Goal: Information Seeking & Learning: Learn about a topic

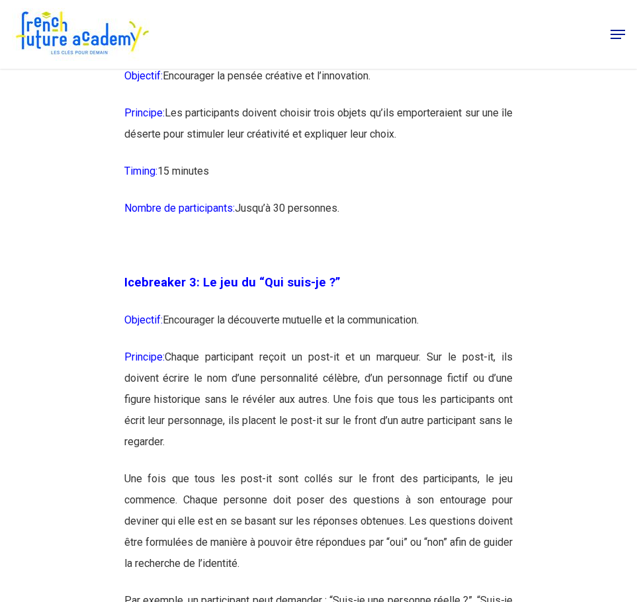
scroll to position [1346, 0]
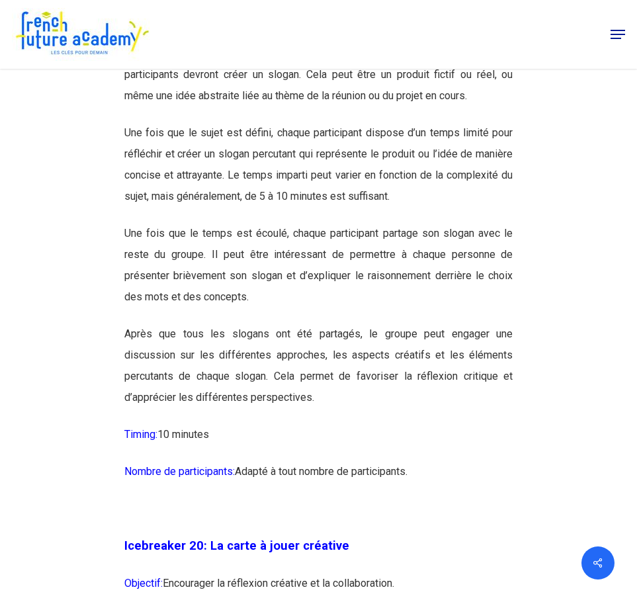
scroll to position [10103, 0]
drag, startPoint x: 423, startPoint y: 531, endPoint x: 190, endPoint y: 303, distance: 326.4
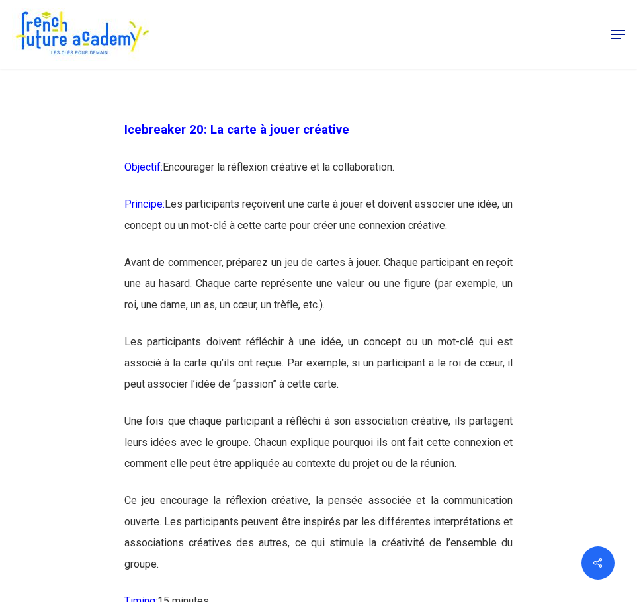
scroll to position [10510, 0]
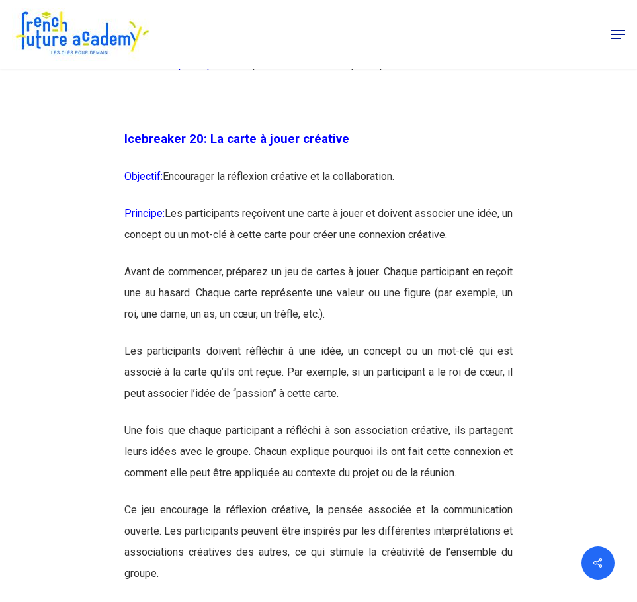
drag, startPoint x: 122, startPoint y: 116, endPoint x: 442, endPoint y: 126, distance: 319.6
copy div "Icebreaker 19: Le jeu des slogans Objectif: Encourager la pensée créative et l’…"
click at [308, 203] on p "Objectif: Encourager la réflexion créative et la collaboration." at bounding box center [318, 184] width 389 height 37
click at [228, 407] on p "Les participants doivent réfléchir à une idée, un concept ou un mot-clé qui est…" at bounding box center [318, 380] width 389 height 79
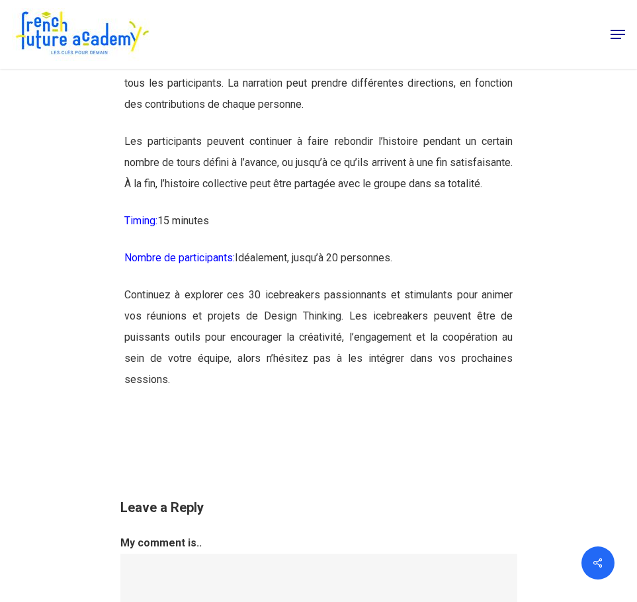
scroll to position [16422, 0]
